Goal: Transaction & Acquisition: Purchase product/service

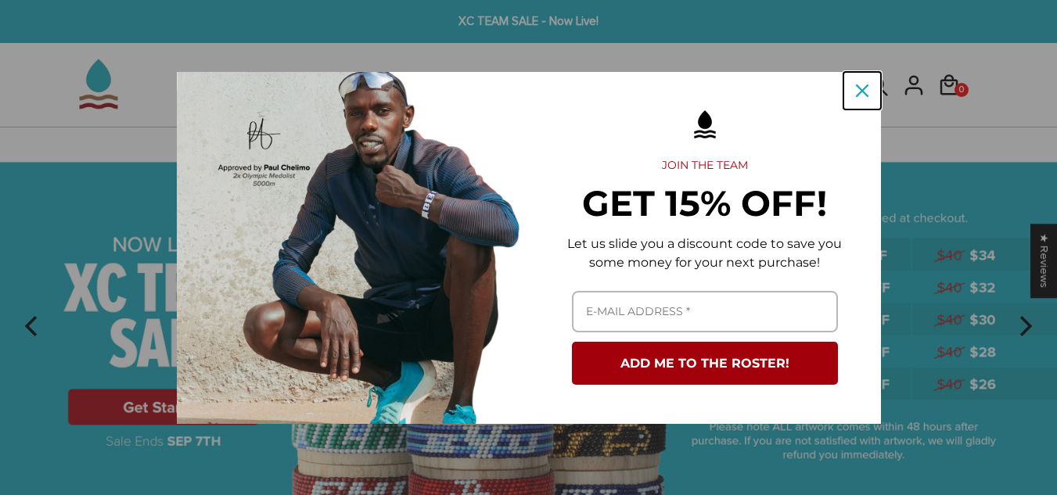
click at [862, 97] on div "Close" at bounding box center [862, 90] width 25 height 25
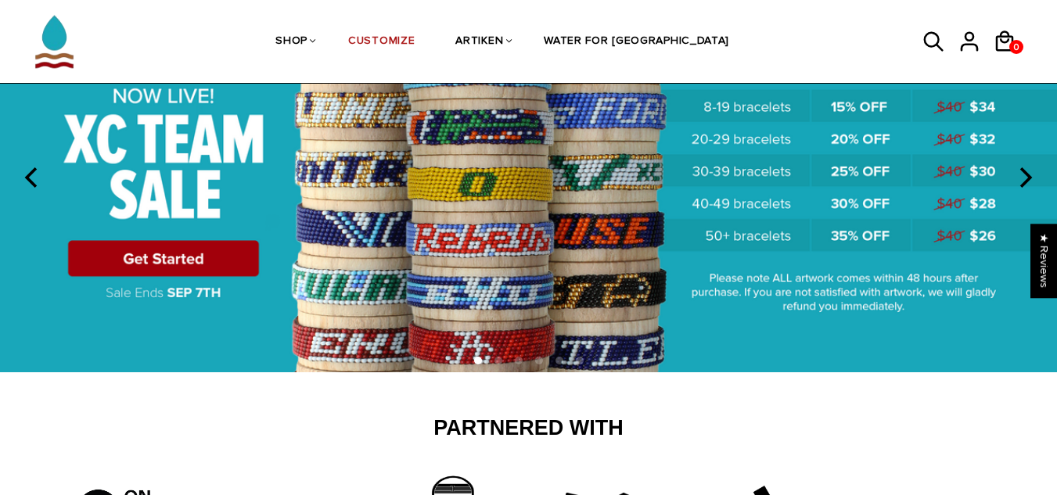
click at [928, 39] on icon at bounding box center [934, 42] width 23 height 38
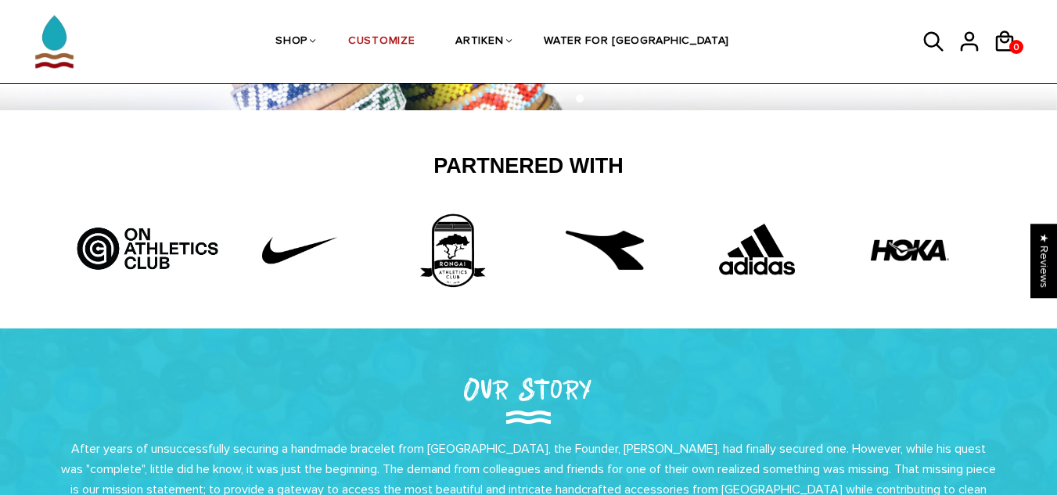
scroll to position [393, 0]
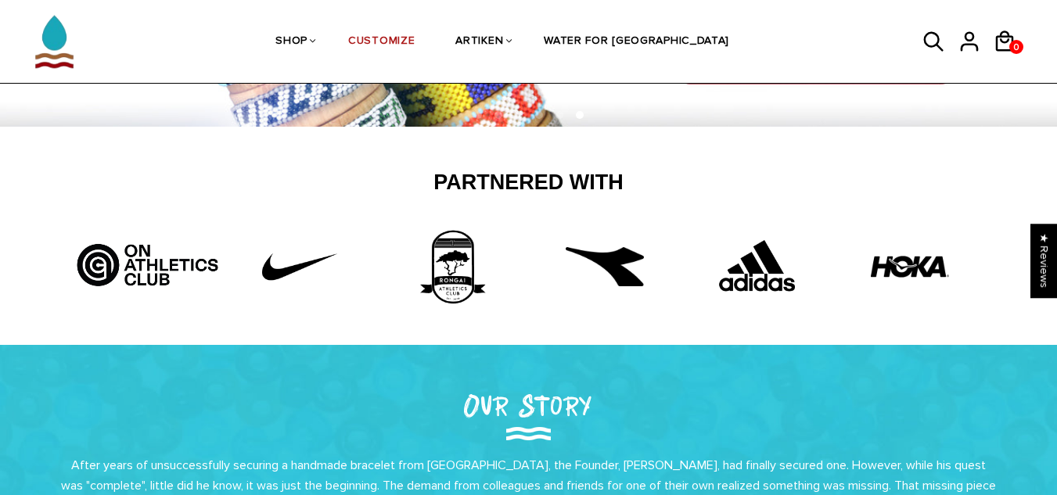
click at [923, 41] on icon at bounding box center [934, 42] width 23 height 38
click at [944, 30] on icon at bounding box center [934, 42] width 23 height 38
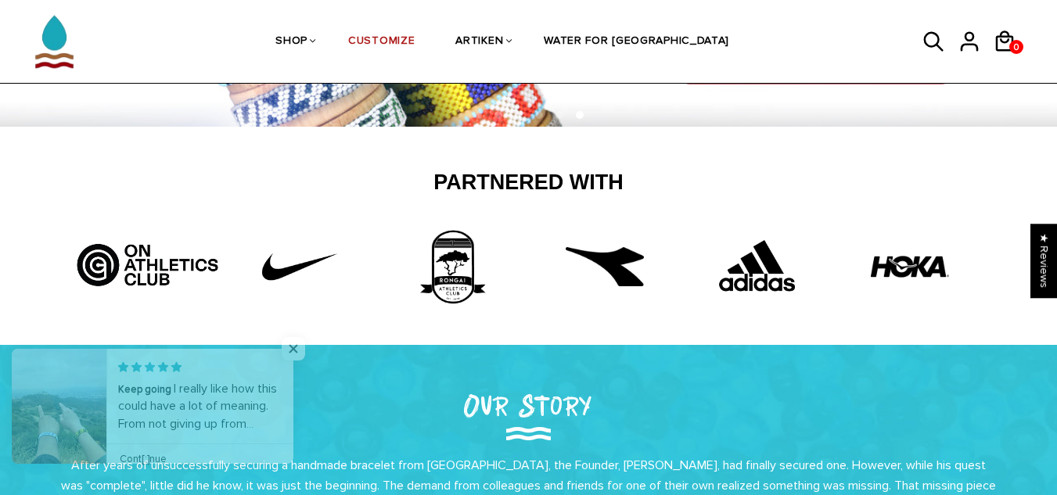
click at [932, 38] on icon at bounding box center [934, 42] width 23 height 38
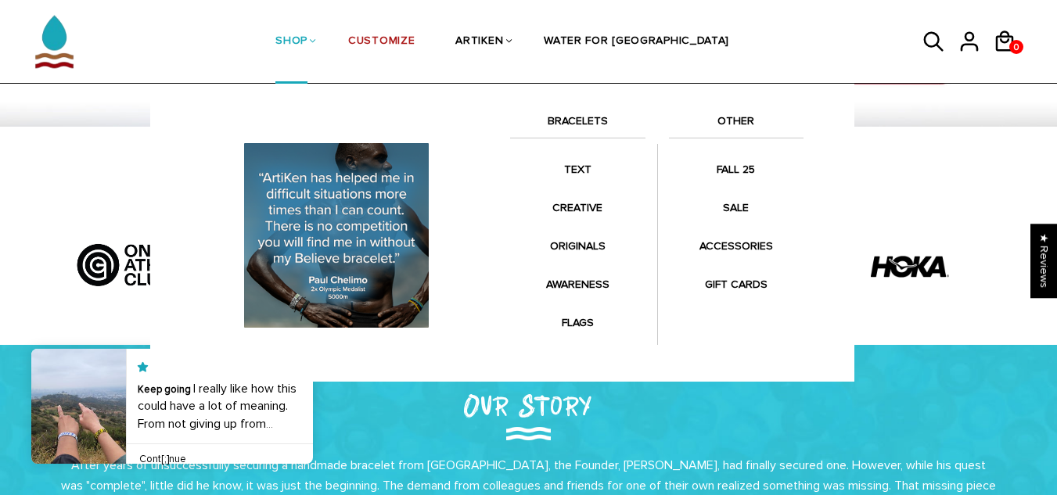
click at [932, 49] on icon at bounding box center [934, 42] width 23 height 38
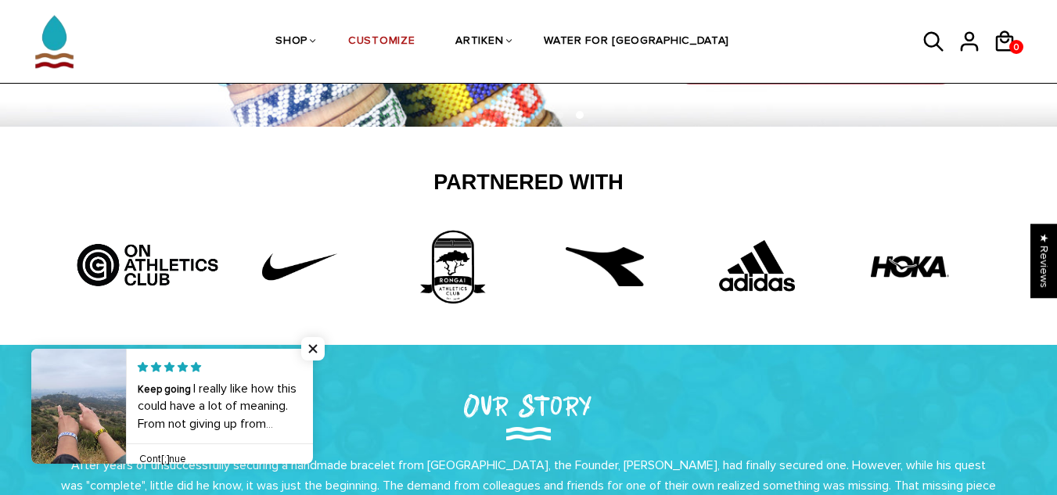
click at [925, 38] on icon at bounding box center [934, 42] width 20 height 20
click at [929, 41] on icon at bounding box center [934, 42] width 23 height 38
click at [932, 42] on icon at bounding box center [934, 42] width 23 height 38
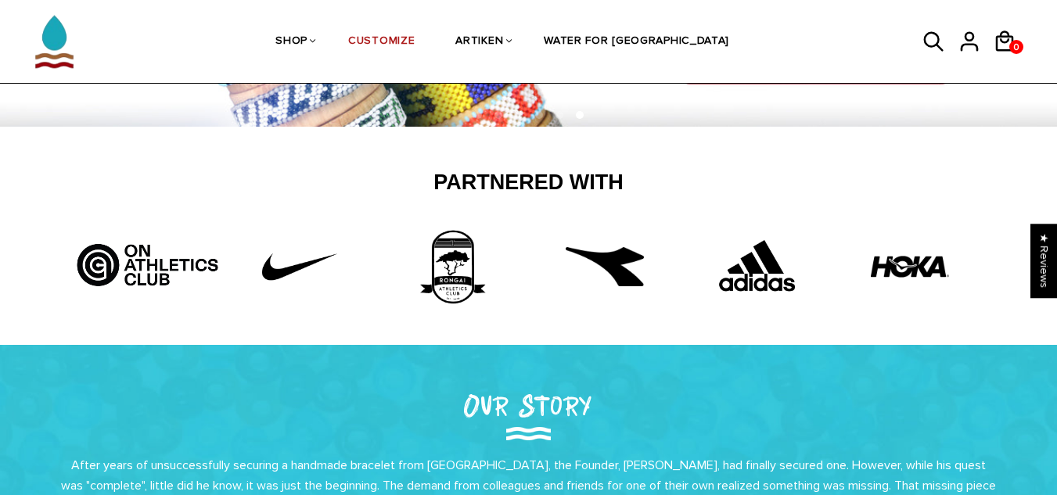
click at [932, 42] on icon at bounding box center [934, 42] width 23 height 38
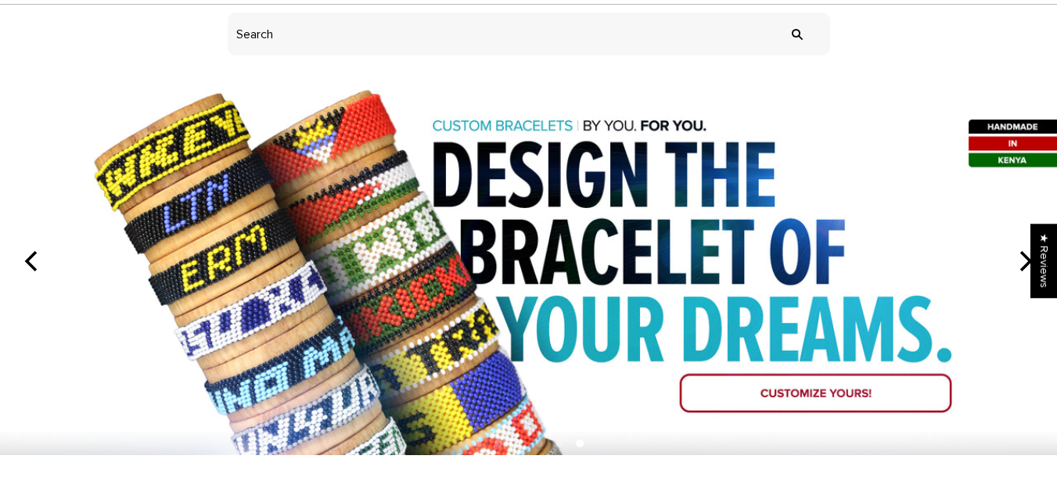
scroll to position [0, 0]
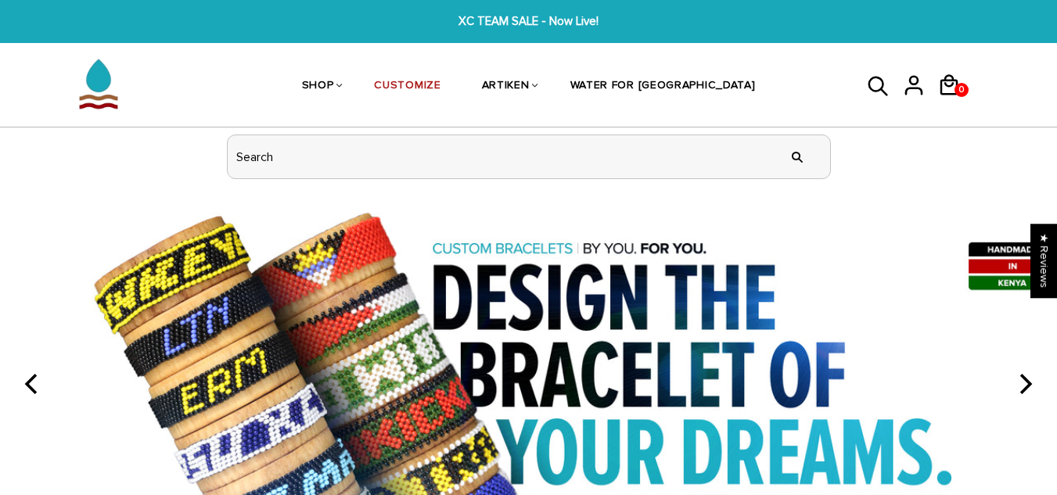
click at [592, 153] on input "header search" at bounding box center [529, 156] width 603 height 43
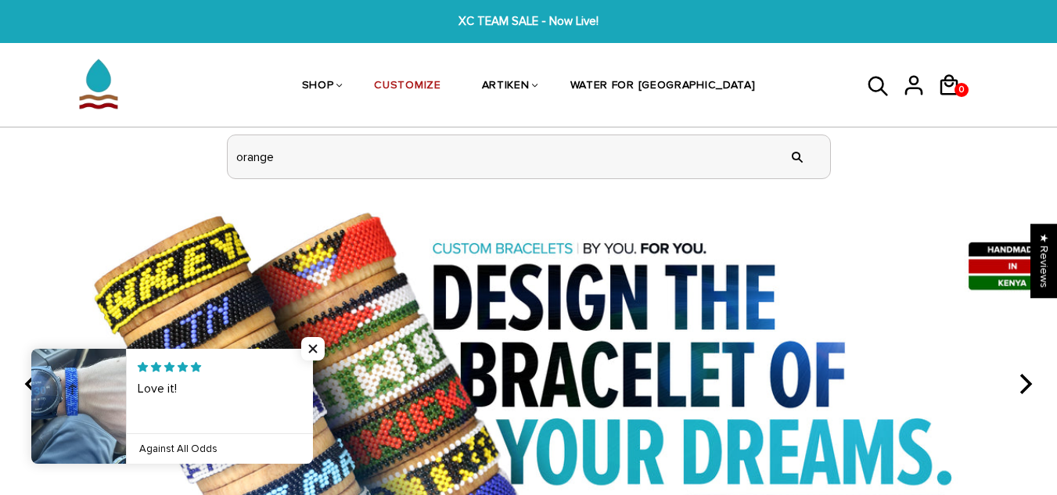
type input "orange"
click at [782, 128] on input "" at bounding box center [797, 157] width 31 height 59
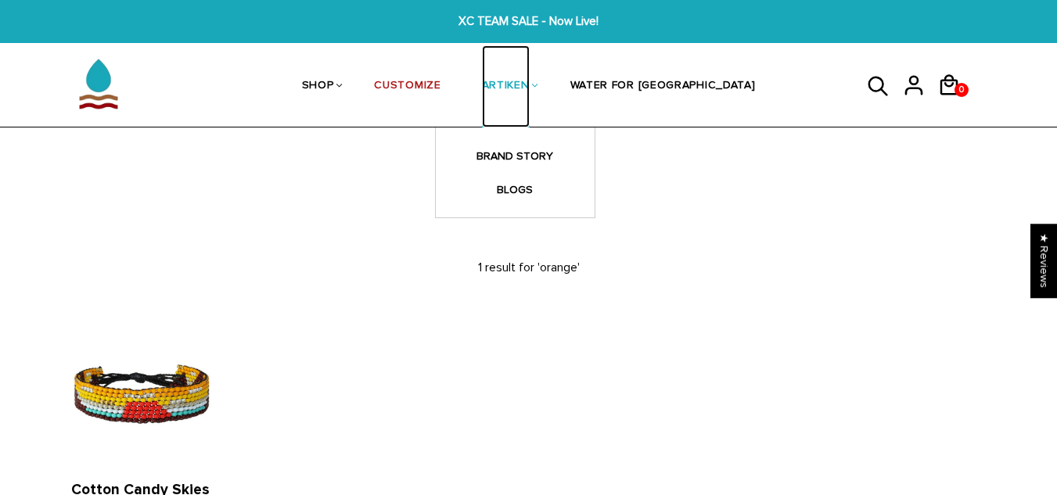
click at [530, 71] on link "ARTIKEN" at bounding box center [506, 86] width 48 height 83
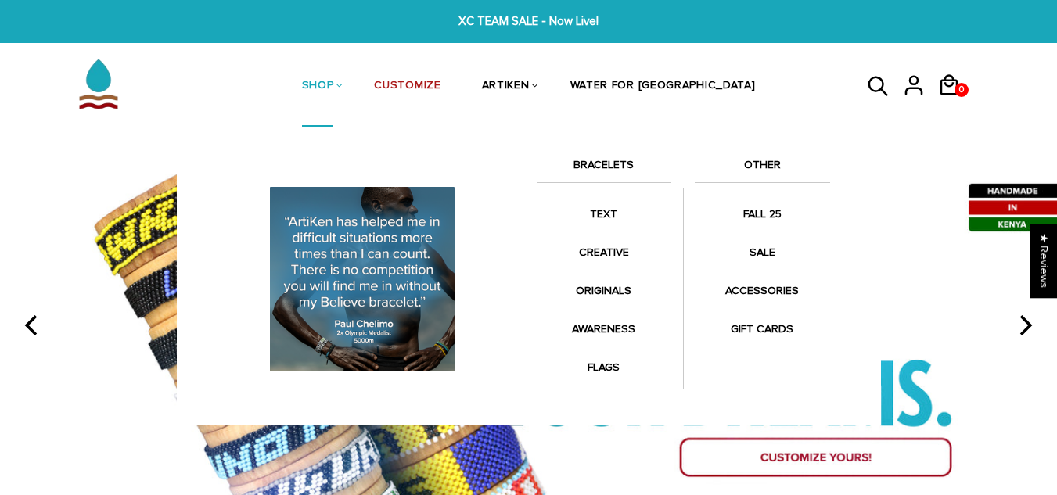
click at [334, 83] on link "SHOP" at bounding box center [318, 86] width 32 height 83
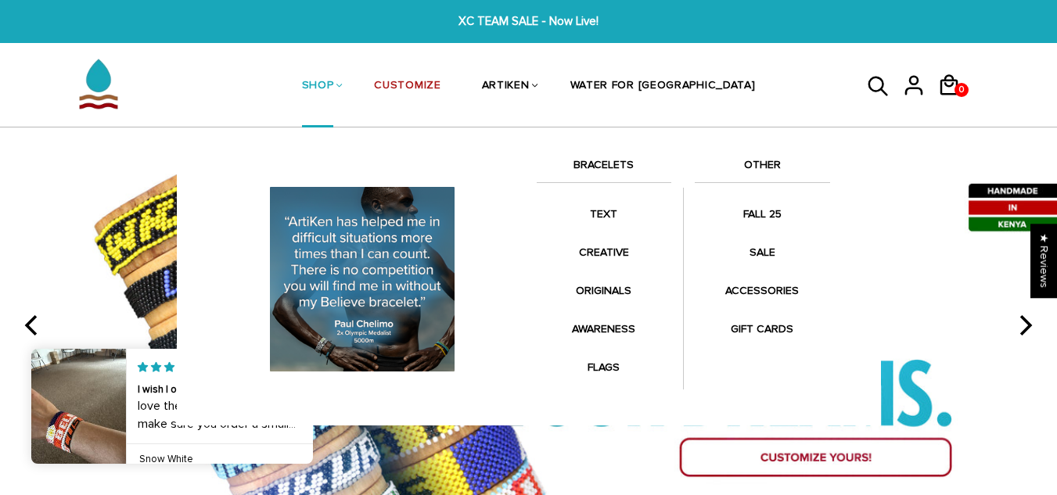
click at [334, 90] on link "SHOP" at bounding box center [318, 86] width 32 height 83
click at [605, 174] on link "BRACELETS" at bounding box center [604, 169] width 135 height 27
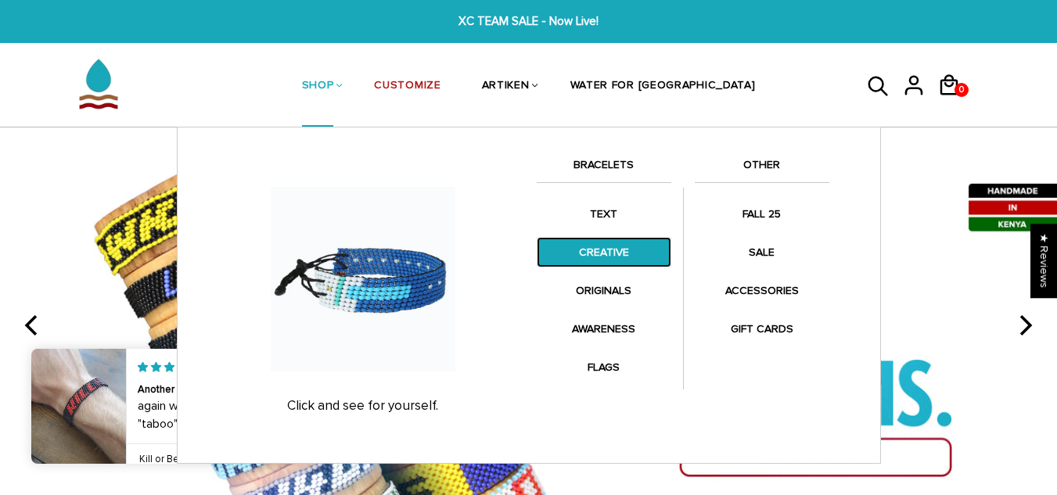
click at [621, 244] on link "CREATIVE" at bounding box center [604, 252] width 135 height 31
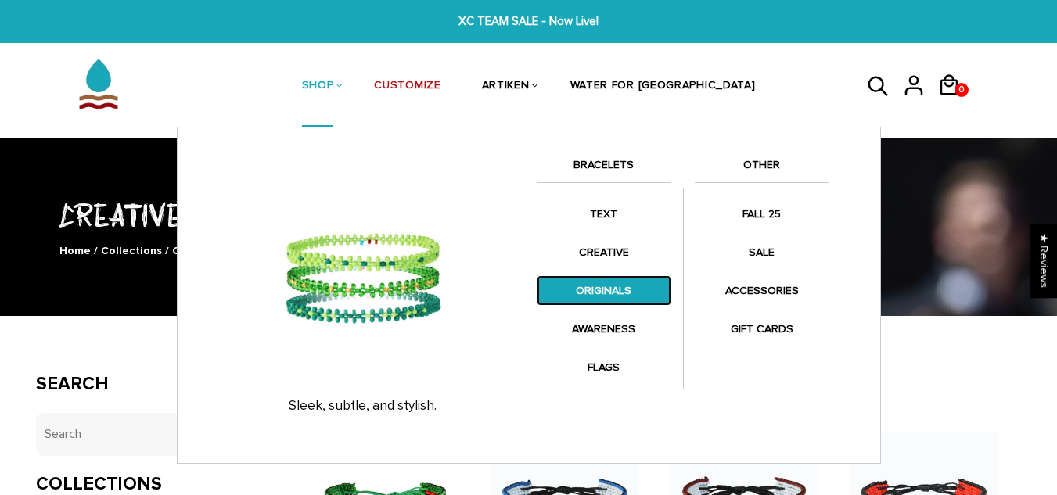
click at [607, 292] on link "ORIGINALS" at bounding box center [604, 290] width 135 height 31
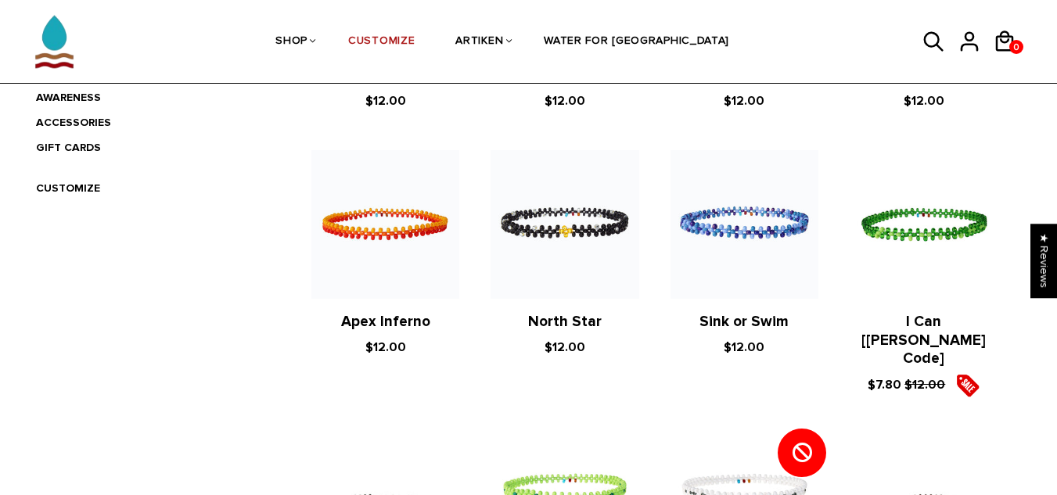
scroll to position [500, 0]
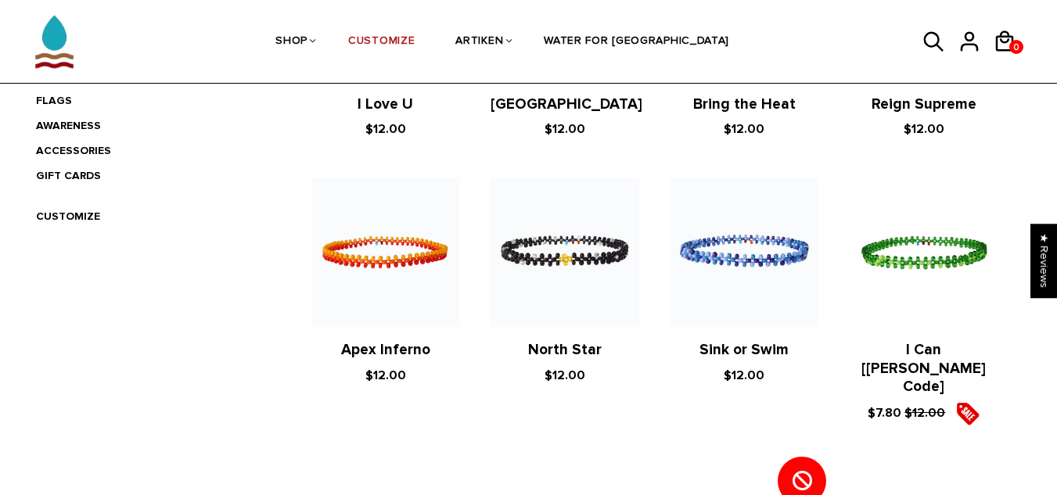
click at [389, 275] on figure at bounding box center [385, 252] width 148 height 148
